Goal: Task Accomplishment & Management: Use online tool/utility

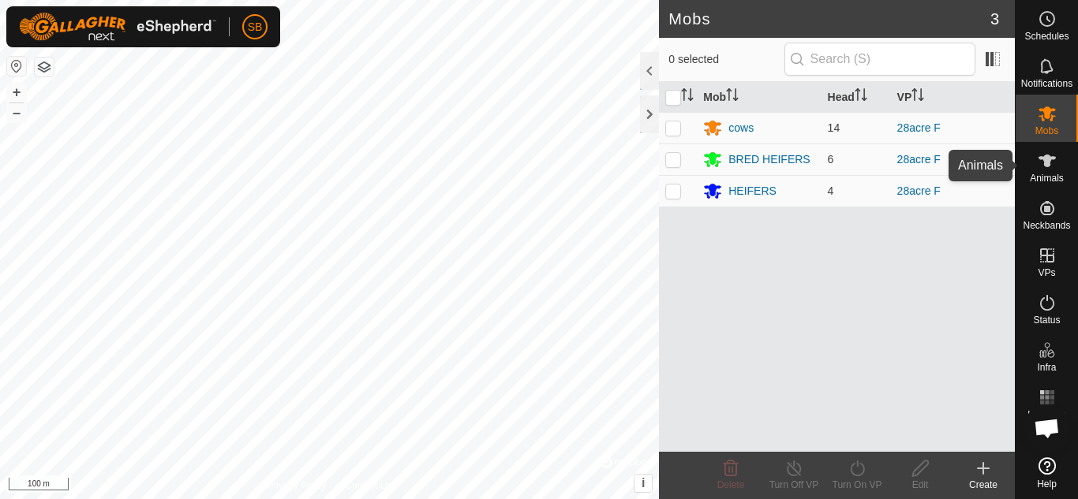
click at [1037, 171] on es-animals-svg-icon at bounding box center [1047, 160] width 28 height 25
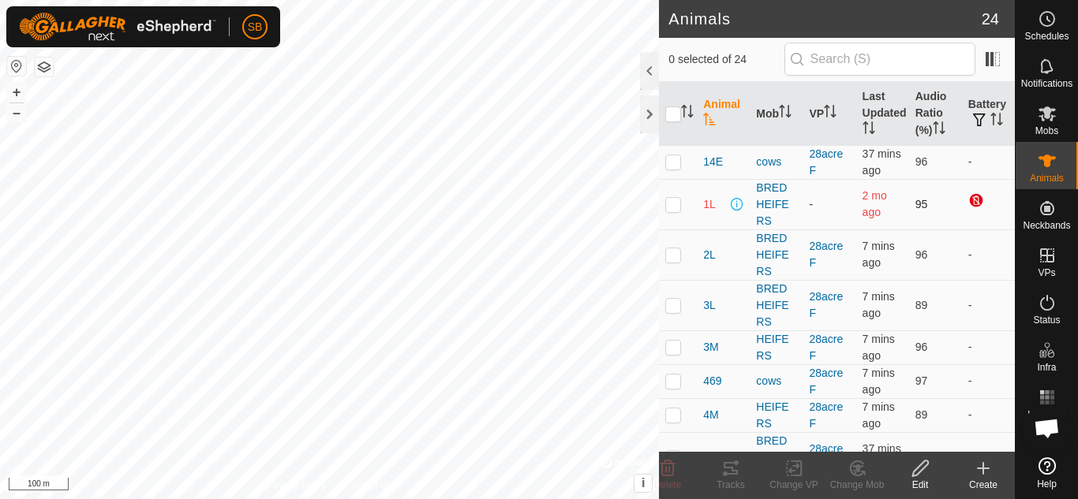
click at [679, 211] on p-checkbox at bounding box center [673, 204] width 16 height 13
checkbox input "true"
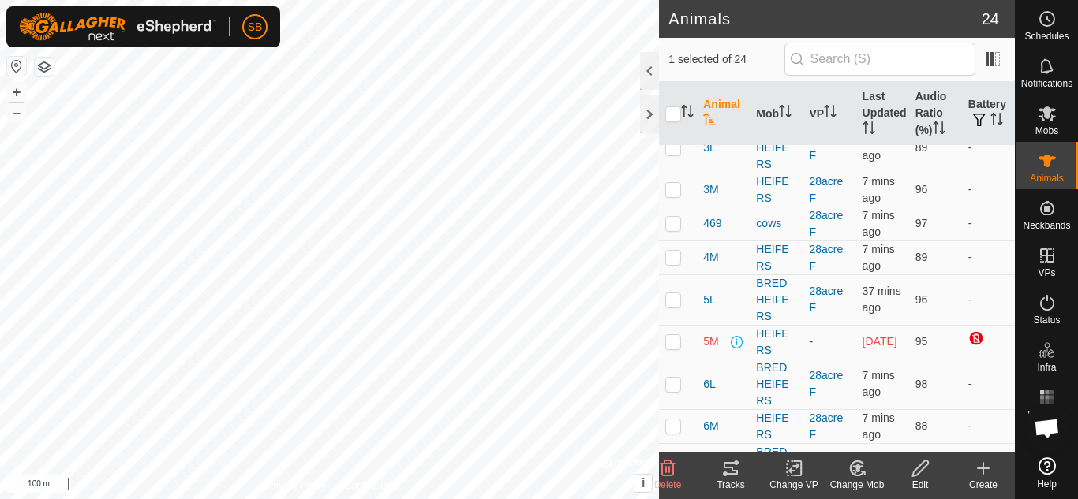
scroll to position [231, 0]
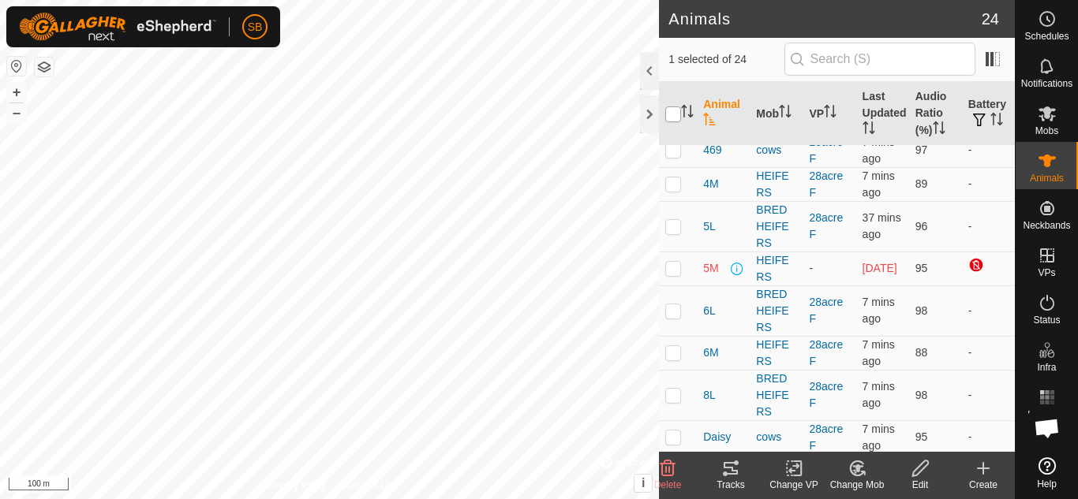
click at [672, 110] on input "checkbox" at bounding box center [673, 115] width 16 height 16
checkbox input "true"
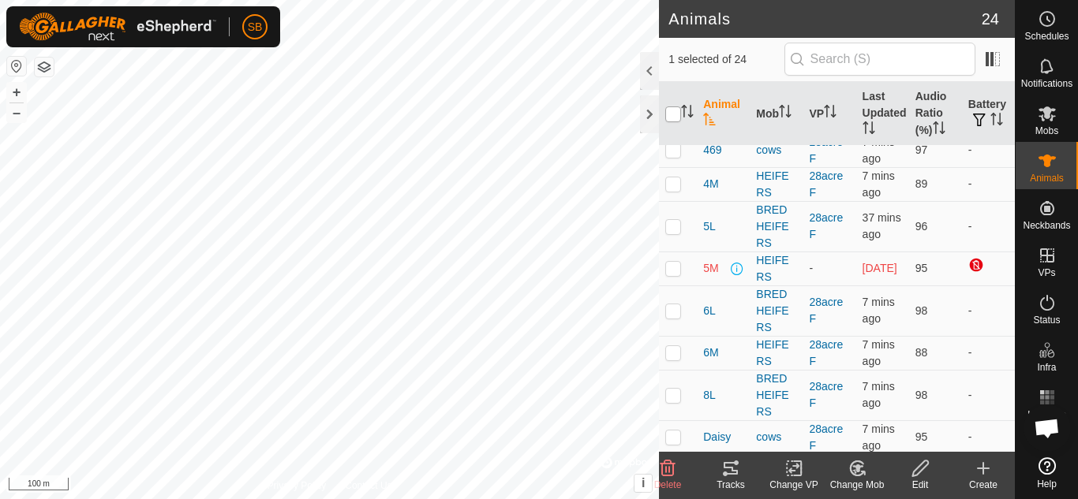
checkbox input "true"
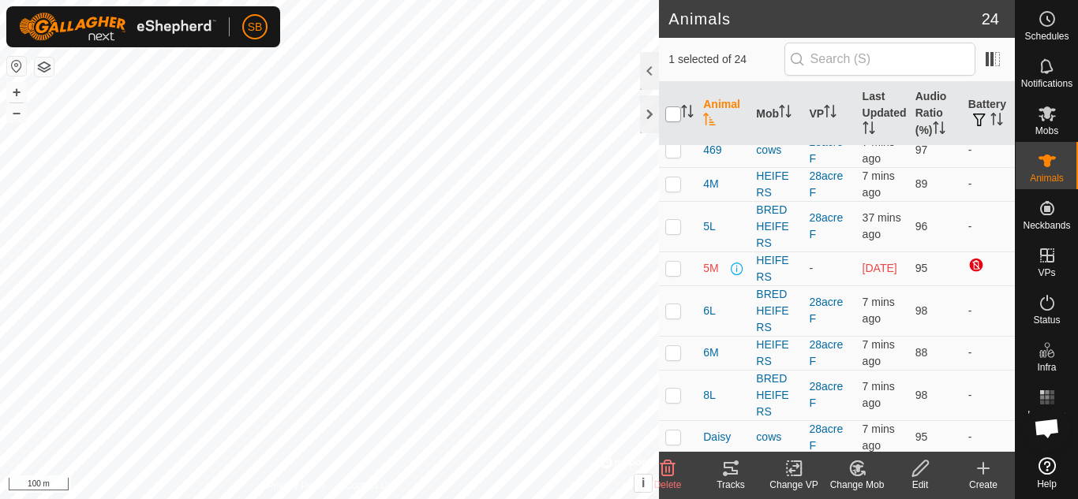
checkbox input "true"
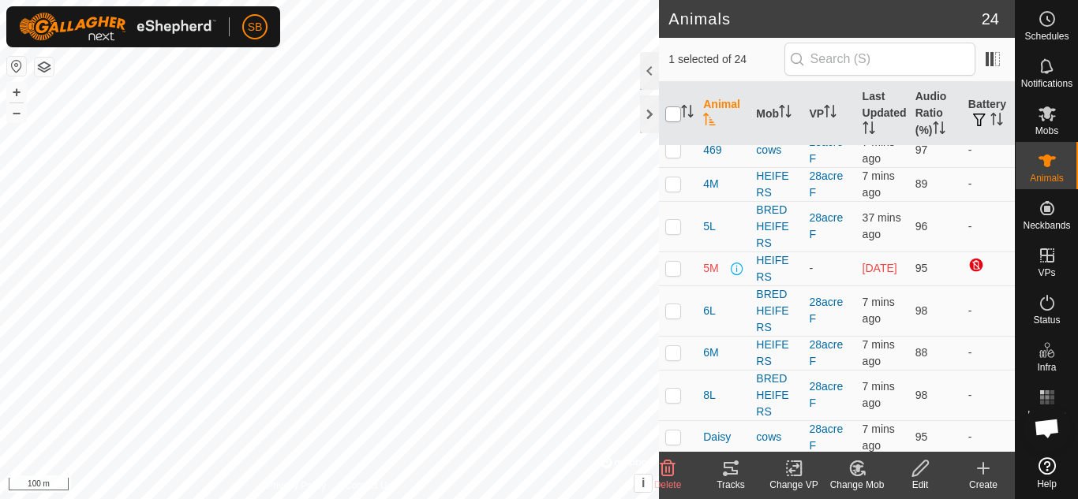
checkbox input "true"
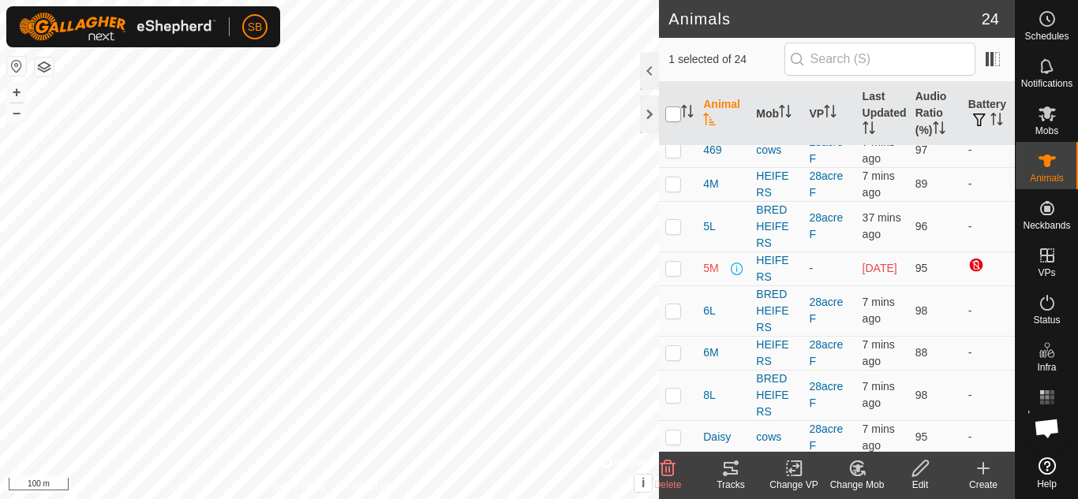
checkbox input "true"
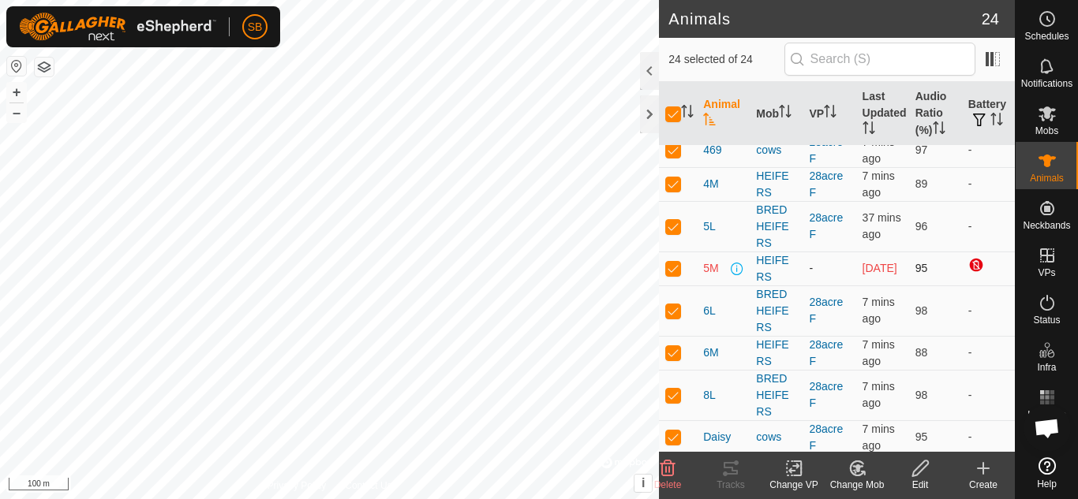
click at [676, 283] on td at bounding box center [678, 269] width 38 height 34
checkbox input "false"
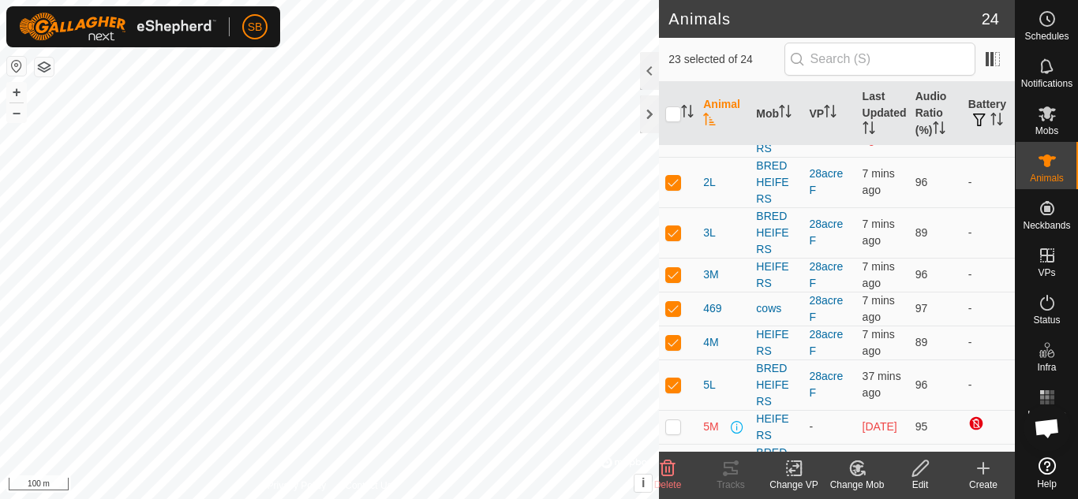
scroll to position [0, 0]
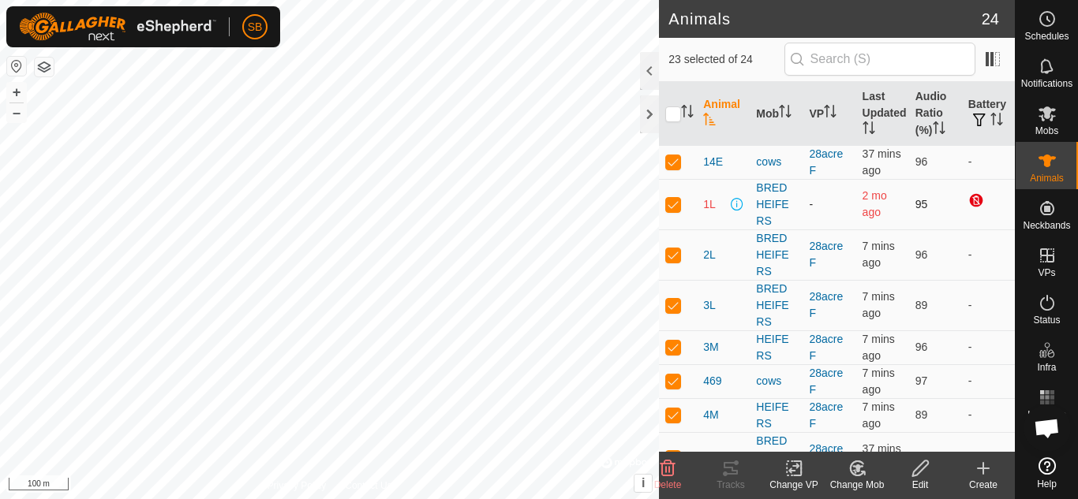
click at [667, 211] on p-checkbox at bounding box center [673, 204] width 16 height 13
checkbox input "false"
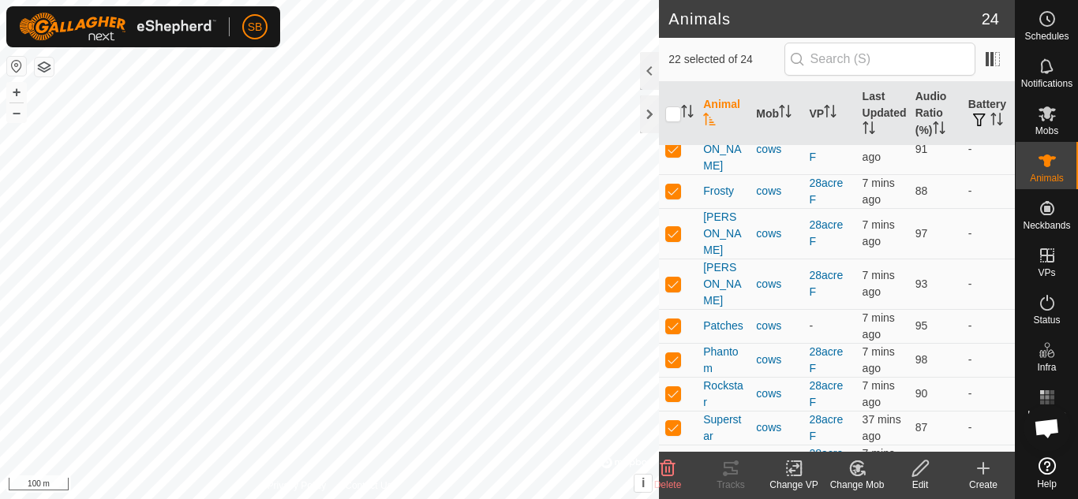
scroll to position [657, 0]
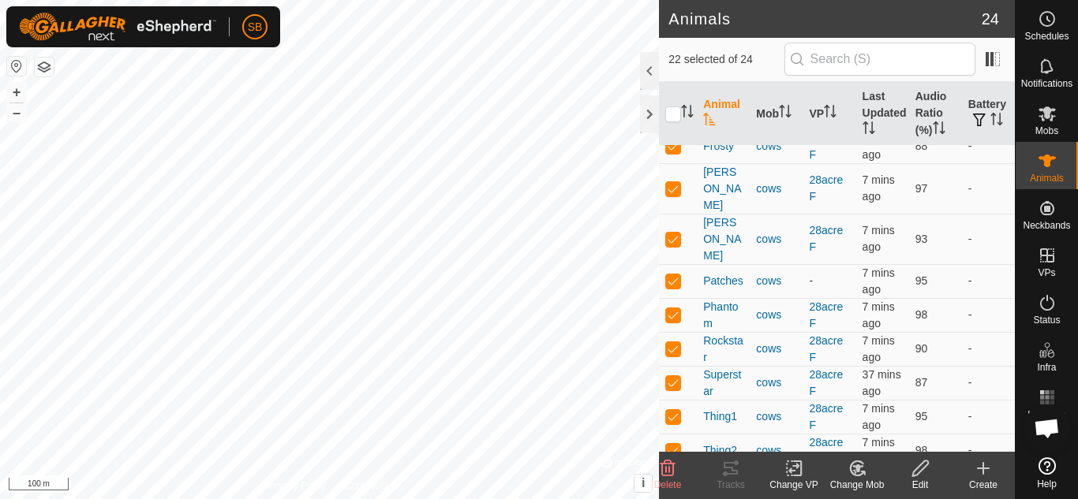
click at [791, 484] on div "Change VP" at bounding box center [793, 485] width 63 height 14
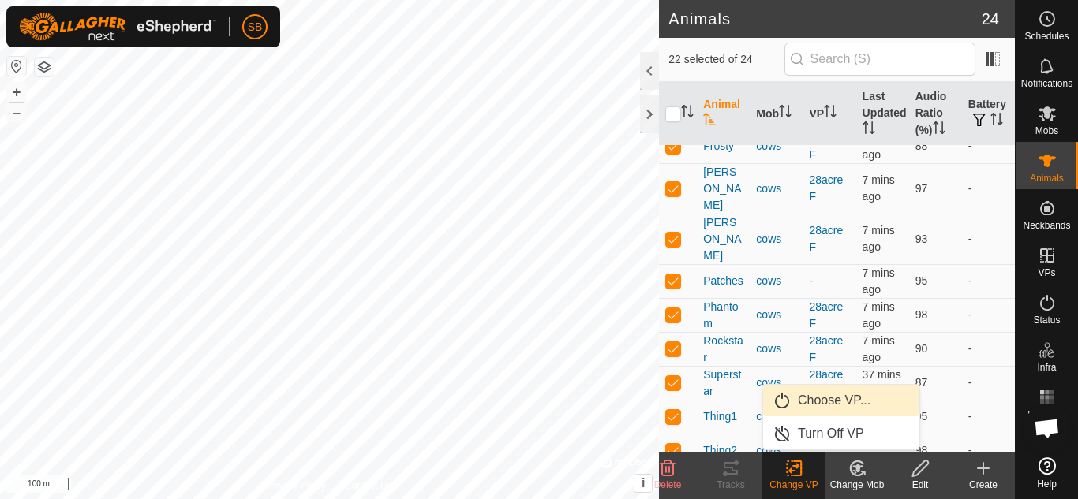
click at [817, 397] on link "Choose VP..." at bounding box center [841, 401] width 156 height 32
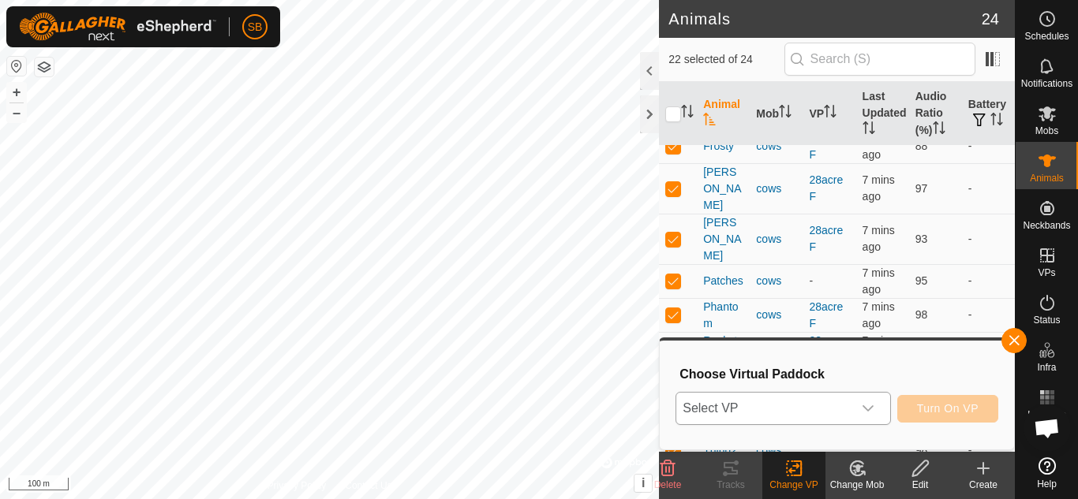
click at [863, 413] on icon "dropdown trigger" at bounding box center [868, 408] width 13 height 13
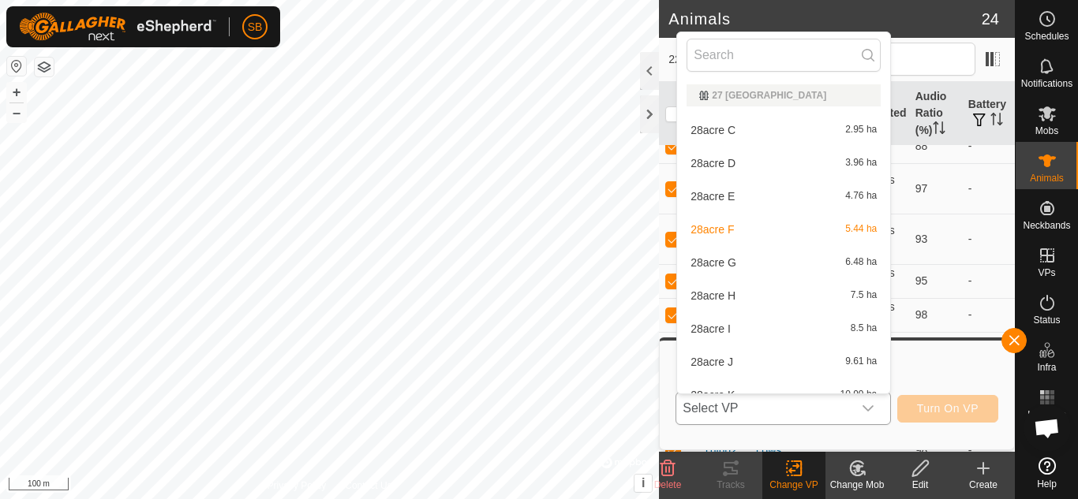
scroll to position [17, 0]
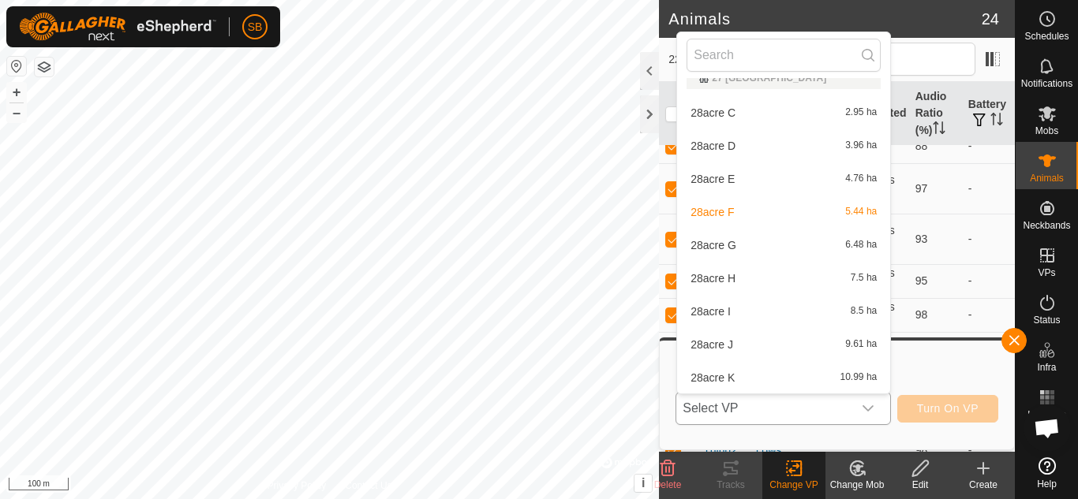
click at [806, 244] on li "28acre G 6.48 ha" at bounding box center [783, 246] width 213 height 32
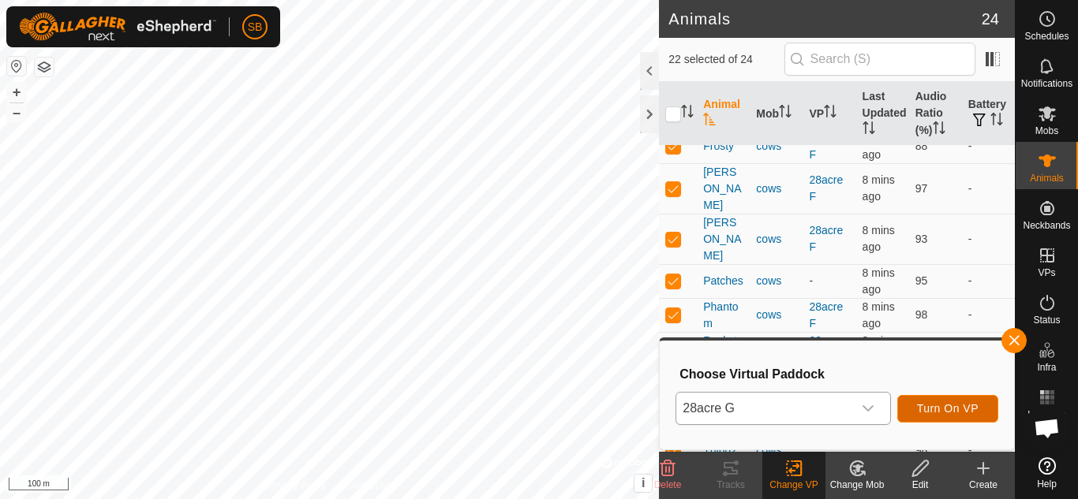
click at [961, 414] on span "Turn On VP" at bounding box center [948, 408] width 62 height 13
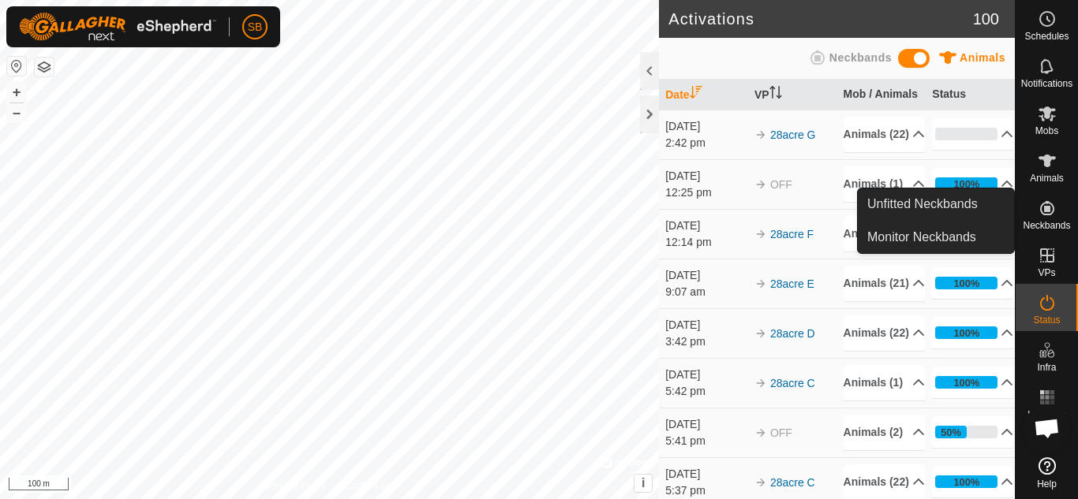
click at [1049, 219] on es-neckbands-svg-icon at bounding box center [1047, 208] width 28 height 25
click at [960, 204] on link "Unfitted Neckbands" at bounding box center [936, 205] width 156 height 32
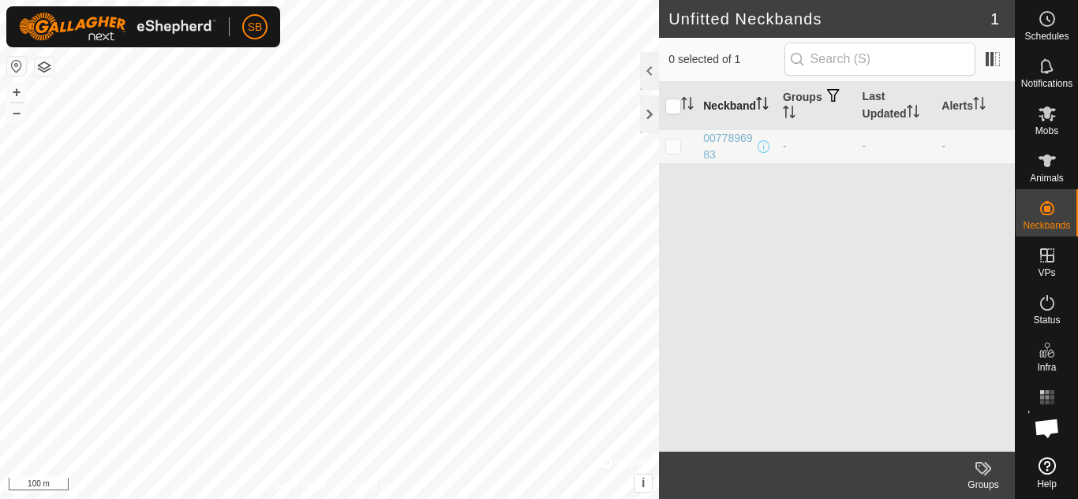
drag, startPoint x: 733, startPoint y: 155, endPoint x: 698, endPoint y: 129, distance: 43.4
click at [698, 129] on table "Neckband Groups Last Updated Alerts 0077896983 - - -" at bounding box center [837, 123] width 356 height 82
copy div "0077896983"
